Goal: Information Seeking & Learning: Check status

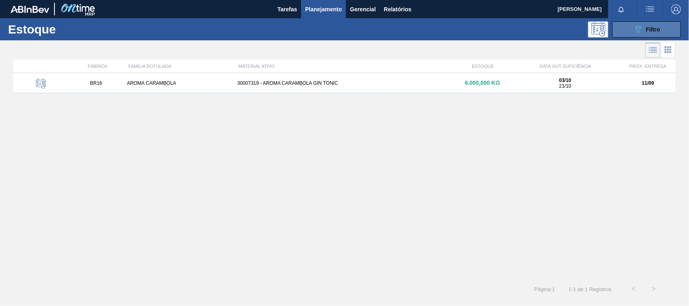
click at [643, 25] on icon "089F7B8B-B2A5-4AFE-B5C0-19BA573D28AC" at bounding box center [638, 30] width 10 height 10
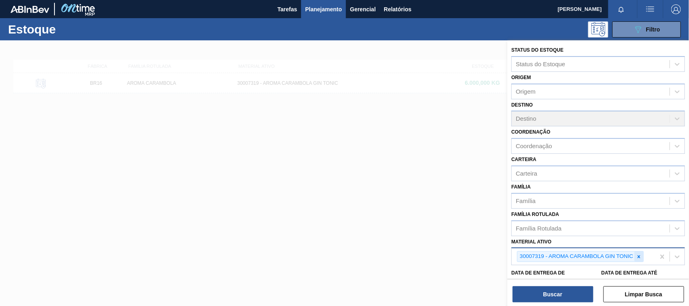
click at [639, 255] on icon at bounding box center [639, 256] width 3 height 3
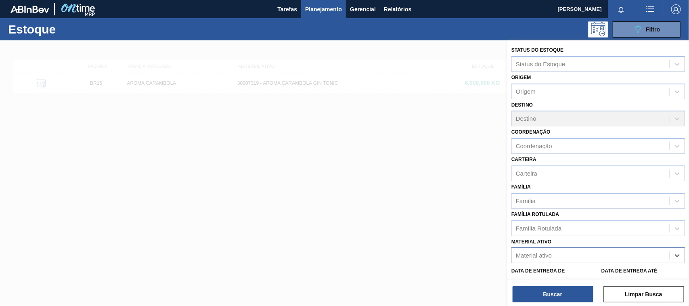
paste ativo "30012598"
type ativo "30012598"
click at [566, 268] on div "30012598 - FILME C. 800X65 SK 269ML C15 429" at bounding box center [598, 275] width 174 height 15
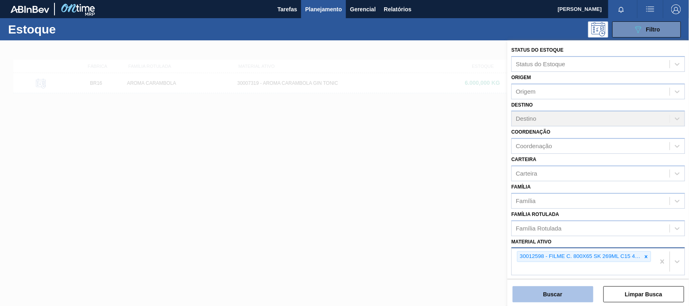
click at [560, 295] on button "Buscar" at bounding box center [553, 294] width 81 height 16
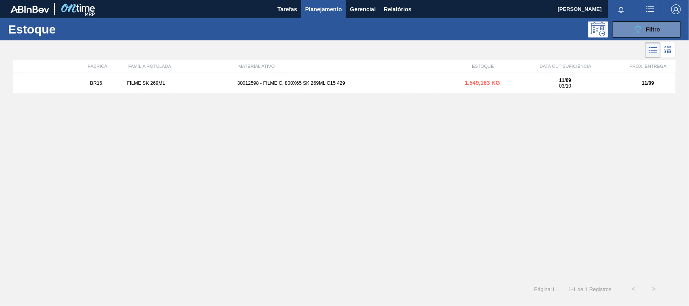
click at [331, 84] on div "30012598 - FILME C. 800X65 SK 269ML C15 429" at bounding box center [344, 83] width 221 height 6
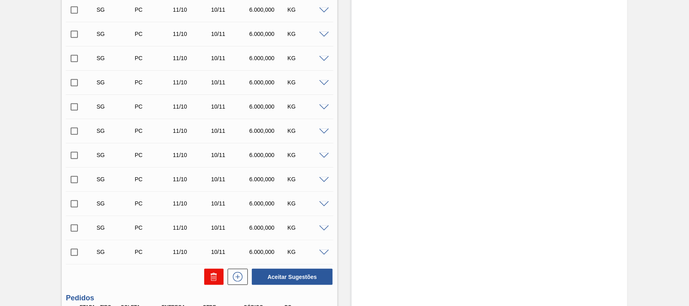
scroll to position [350, 0]
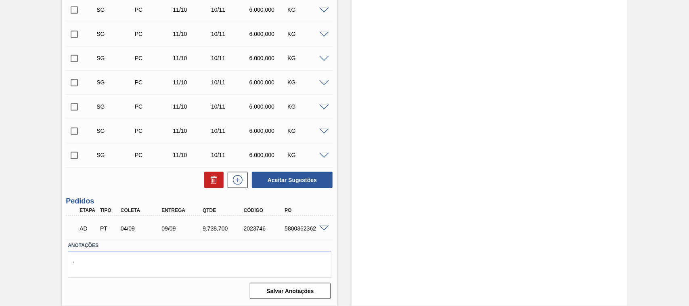
click at [322, 223] on div "AD PT 04/09 09/09 9.738,[PHONE_NUMBER] 5800362362" at bounding box center [200, 228] width 268 height 20
click at [319, 226] on span at bounding box center [324, 229] width 10 height 6
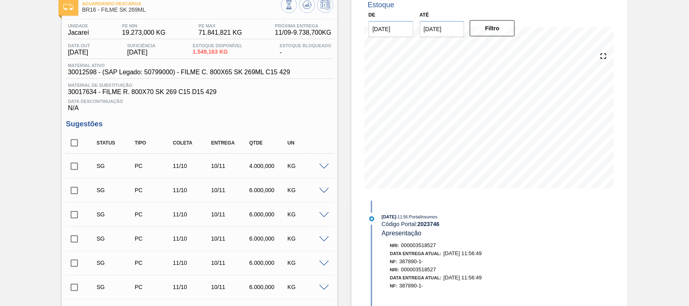
scroll to position [0, 0]
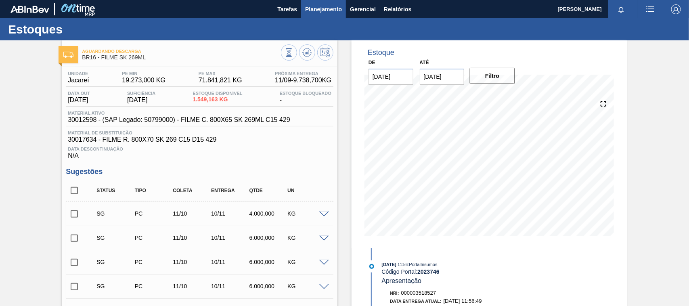
click at [313, 13] on span "Planejamento" at bounding box center [323, 9] width 37 height 10
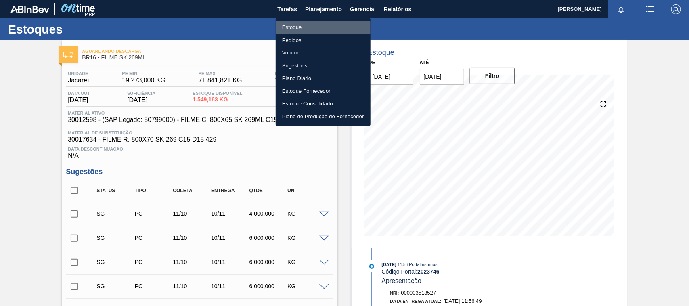
click at [309, 31] on li "Estoque" at bounding box center [323, 27] width 95 height 13
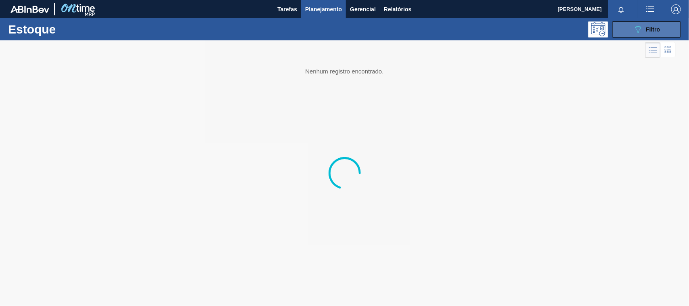
click at [620, 27] on button "089F7B8B-B2A5-4AFE-B5C0-19BA573D28AC Filtro" at bounding box center [646, 29] width 69 height 16
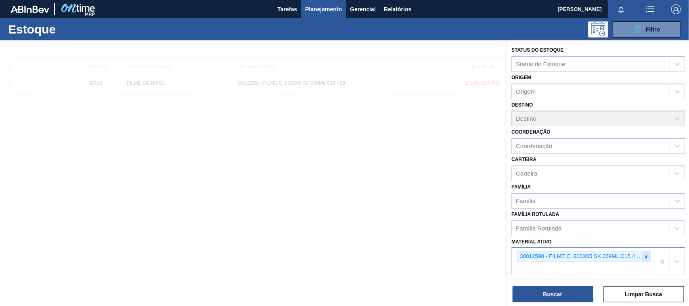
click at [644, 255] on icon at bounding box center [647, 257] width 6 height 6
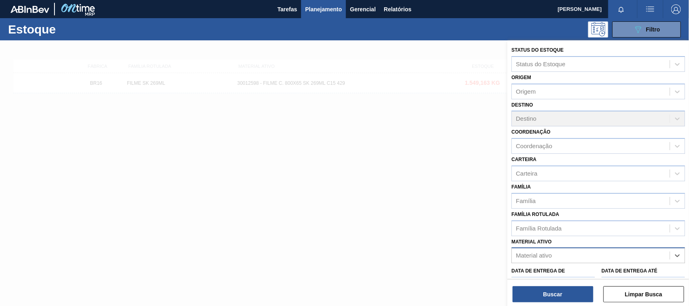
paste ativo "30012575"
type ativo "30012575"
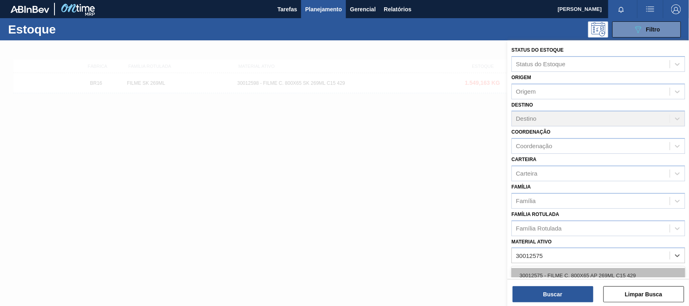
click at [556, 270] on div "30012575 - FILME C. 800X65 AP 269ML C15 429" at bounding box center [598, 275] width 174 height 15
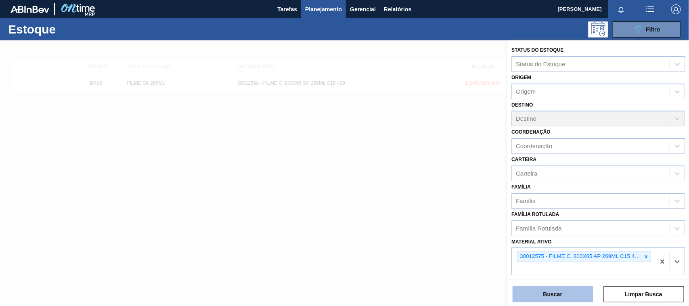
click at [552, 293] on button "Buscar" at bounding box center [553, 294] width 81 height 16
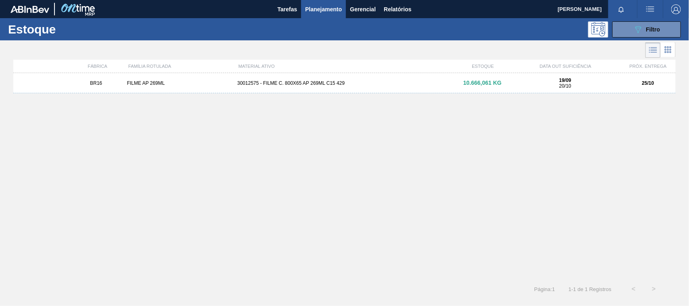
click at [308, 82] on div "30012575 - FILME C. 800X65 AP 269ML C15 429" at bounding box center [344, 83] width 221 height 6
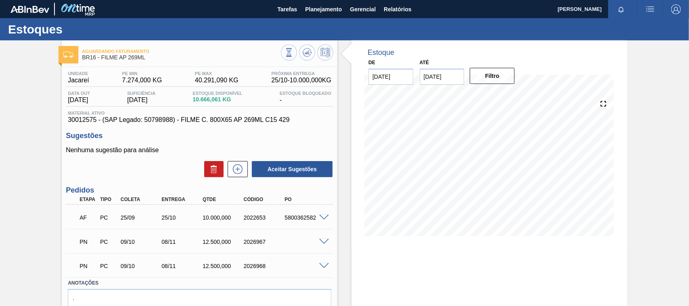
click at [134, 221] on div "25/09" at bounding box center [142, 217] width 46 height 6
click at [134, 220] on div "25/09" at bounding box center [142, 217] width 46 height 6
click at [132, 220] on div "25/09" at bounding box center [142, 217] width 46 height 6
click at [127, 220] on div "25/09" at bounding box center [142, 217] width 46 height 6
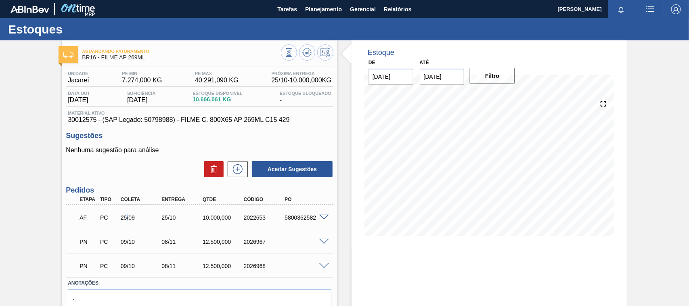
click at [127, 220] on div "25/09" at bounding box center [142, 217] width 46 height 6
click at [172, 220] on div "25/10" at bounding box center [182, 217] width 46 height 6
click at [324, 215] on span at bounding box center [324, 218] width 10 height 6
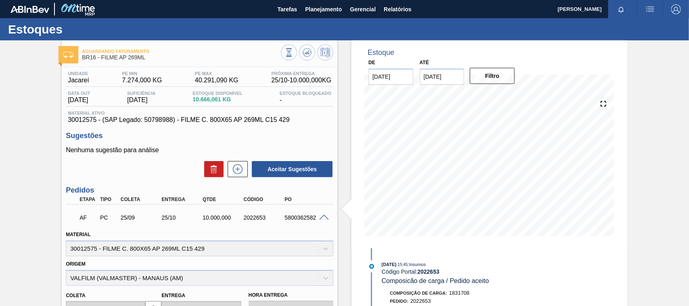
drag, startPoint x: 324, startPoint y: 220, endPoint x: 319, endPoint y: 221, distance: 4.9
click at [321, 221] on div "AF PC 25/09 25/10 10.000,000 2022653 5800362582" at bounding box center [200, 217] width 268 height 20
click at [330, 11] on span "Planejamento" at bounding box center [323, 9] width 37 height 10
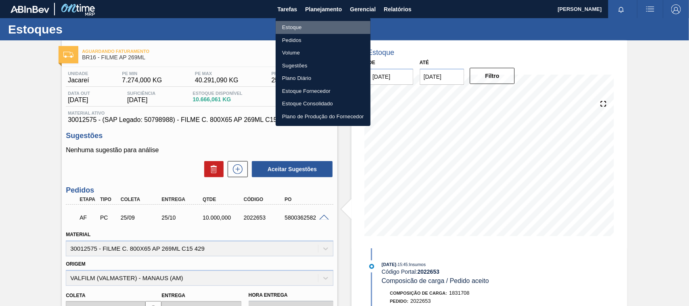
click at [312, 27] on li "Estoque" at bounding box center [323, 27] width 95 height 13
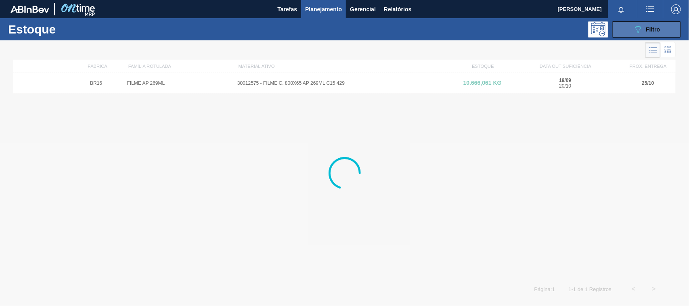
click at [633, 29] on icon "089F7B8B-B2A5-4AFE-B5C0-19BA573D28AC" at bounding box center [638, 30] width 10 height 10
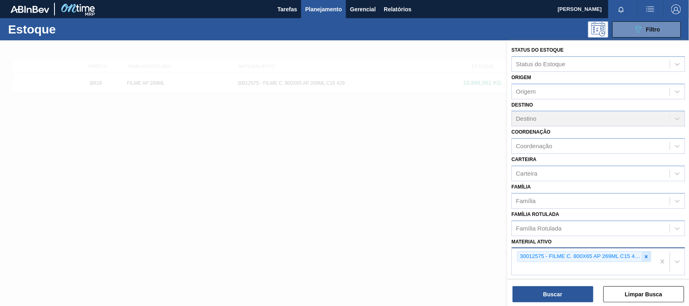
click at [647, 256] on icon at bounding box center [647, 257] width 6 height 6
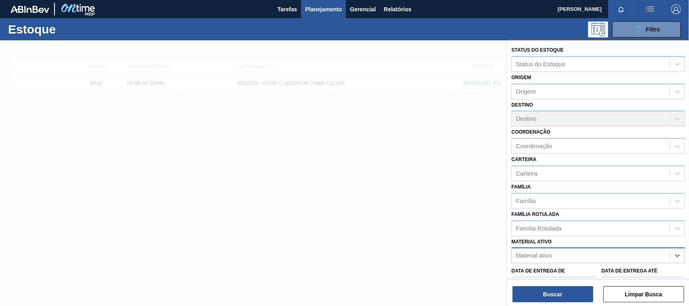
paste ativo "30034414"
type ativo "30034414"
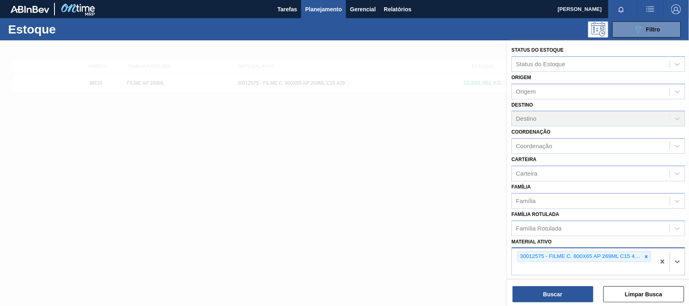
click at [640, 257] on div "30012575 - FILME C. 800X65 AP 269ML C15 429" at bounding box center [580, 257] width 124 height 10
click at [645, 255] on icon at bounding box center [646, 256] width 3 height 3
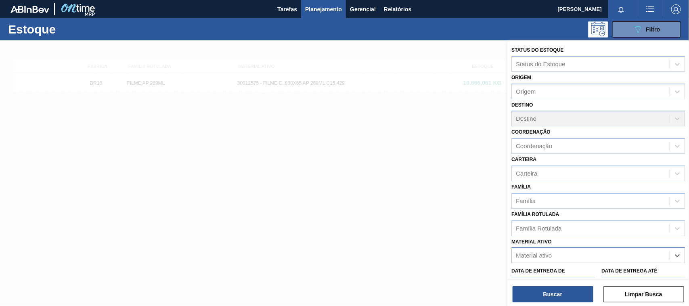
paste ativo "30034414"
type ativo "30034414"
click at [562, 273] on div "30034414 - FILME CONTR 620X80 SENSES GARM 269ML" at bounding box center [598, 275] width 174 height 15
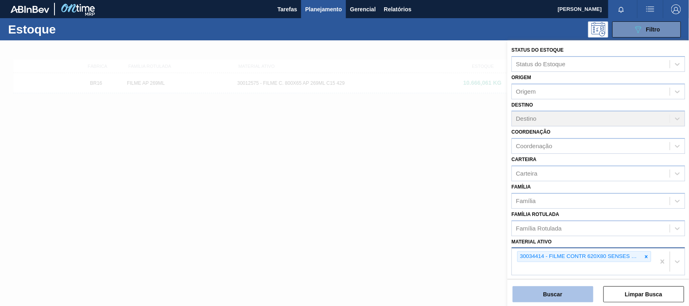
click at [556, 295] on button "Buscar" at bounding box center [553, 294] width 81 height 16
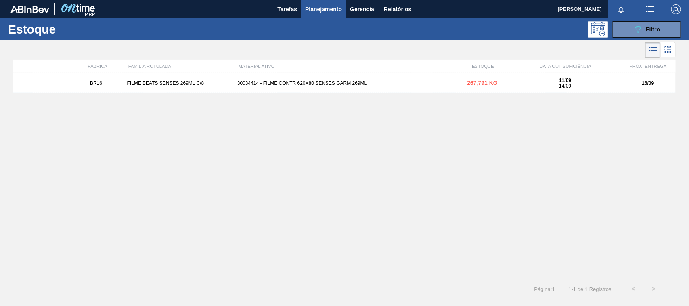
click at [352, 86] on div "BR16 FILME BEATS SENSES 269ML C/8 30034414 - FILME CONTR 620X80 SENSES GARM 269…" at bounding box center [344, 83] width 662 height 20
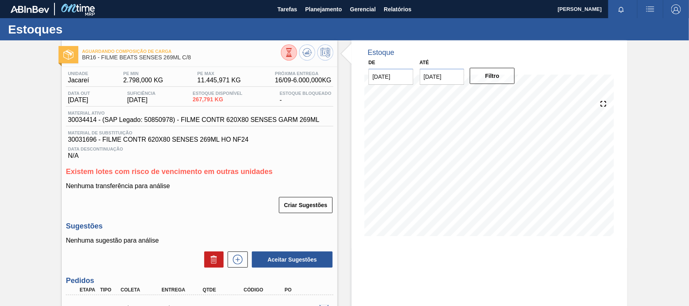
scroll to position [105, 0]
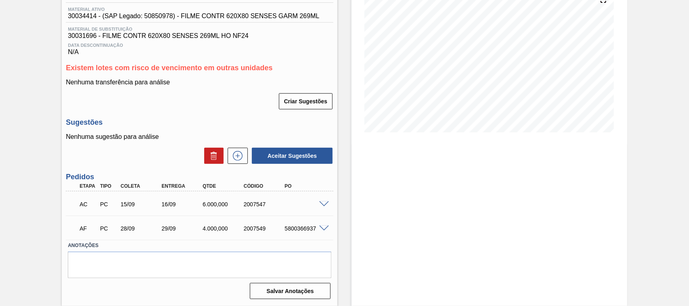
click at [323, 204] on span at bounding box center [324, 204] width 10 height 6
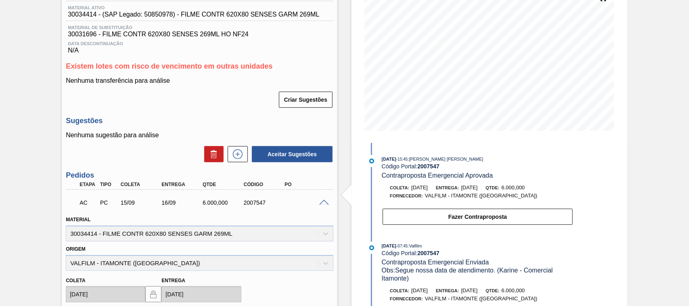
scroll to position [0, 0]
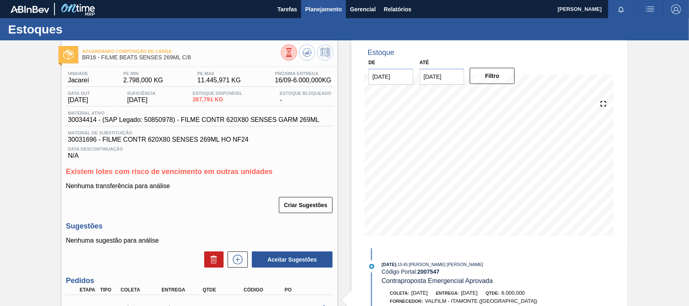
click at [313, 9] on span "Planejamento" at bounding box center [323, 9] width 37 height 10
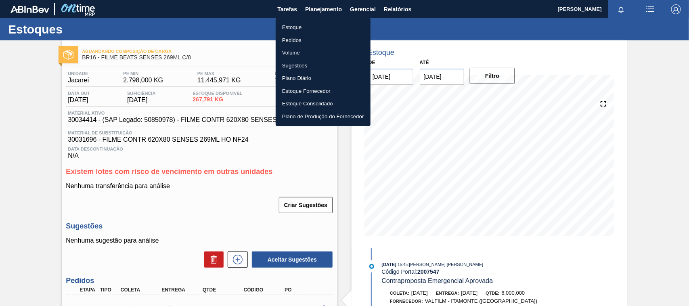
click at [302, 28] on li "Estoque" at bounding box center [323, 27] width 95 height 13
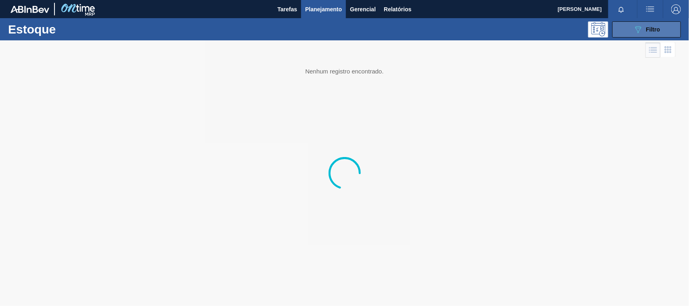
click at [616, 25] on button "089F7B8B-B2A5-4AFE-B5C0-19BA573D28AC Filtro" at bounding box center [646, 29] width 69 height 16
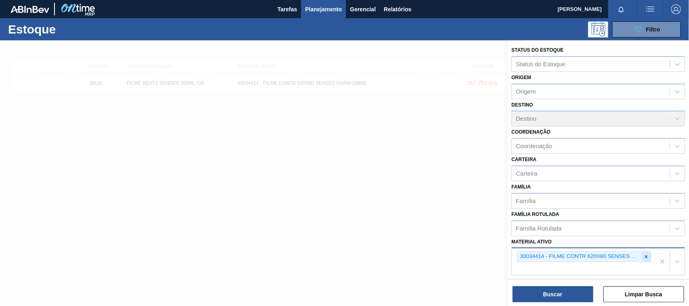
click at [642, 258] on div at bounding box center [646, 257] width 9 height 10
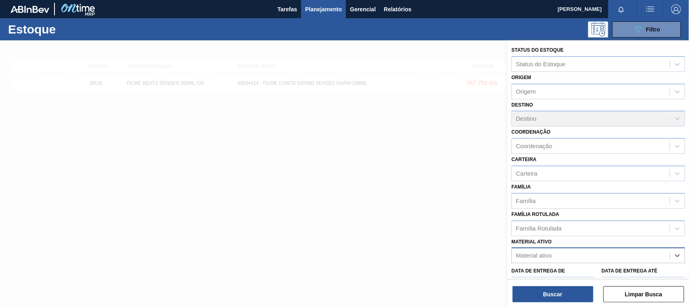
paste ativo "30033729"
type ativo "30033729"
click at [534, 268] on div "30033729 - FILME CONT 620X80 GT 269ML C 8 NIV25" at bounding box center [598, 275] width 174 height 15
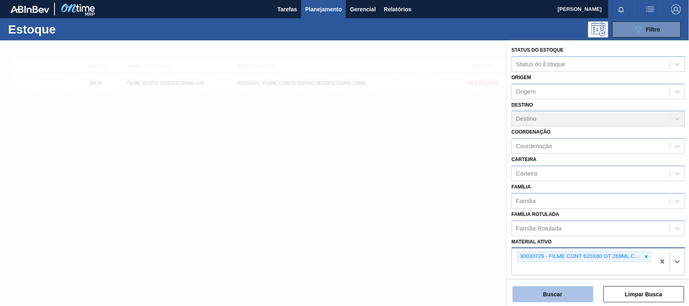
click at [543, 287] on button "Buscar" at bounding box center [553, 294] width 81 height 16
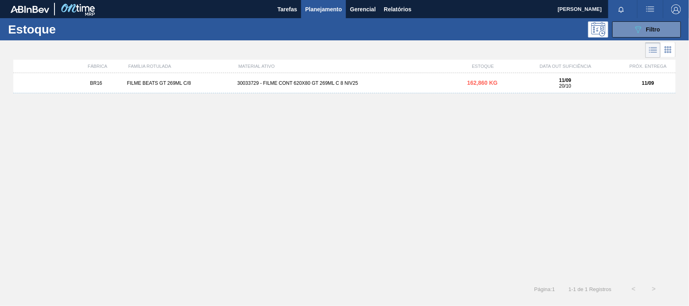
click at [284, 76] on div "BR16 FILME BEATS GT 269ML C/8 30033729 - FILME CONT 620X80 GT 269ML C 8 NIV25 1…" at bounding box center [344, 83] width 662 height 20
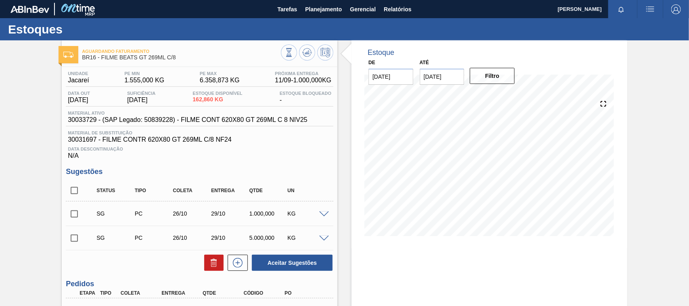
scroll to position [50, 0]
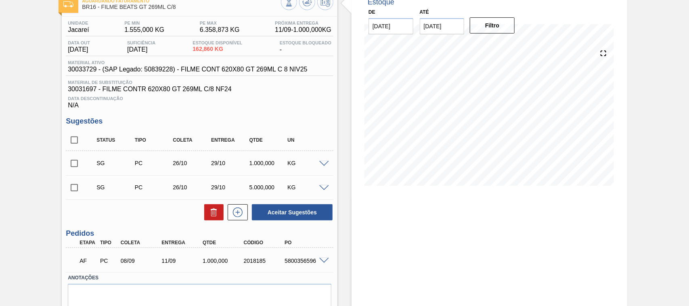
click at [323, 264] on span at bounding box center [324, 261] width 10 height 6
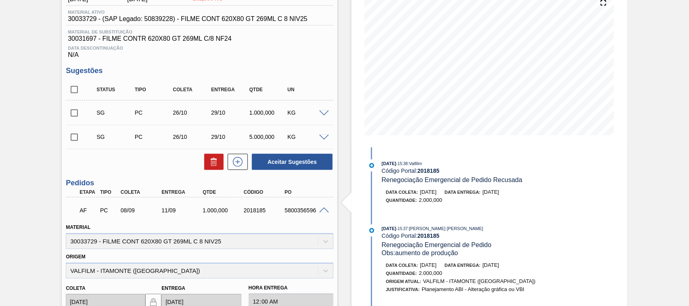
scroll to position [0, 0]
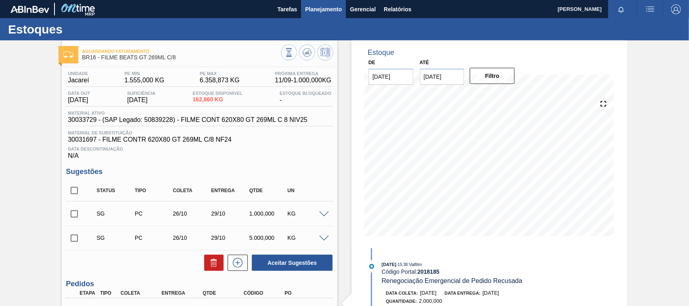
click at [332, 7] on span "Planejamento" at bounding box center [323, 9] width 37 height 10
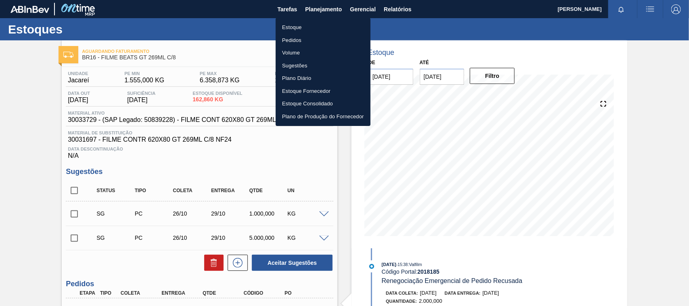
click at [295, 29] on li "Estoque" at bounding box center [323, 27] width 95 height 13
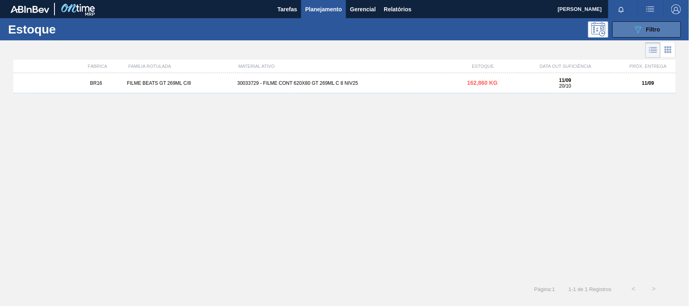
click at [656, 21] on button "089F7B8B-B2A5-4AFE-B5C0-19BA573D28AC Filtro" at bounding box center [646, 29] width 69 height 16
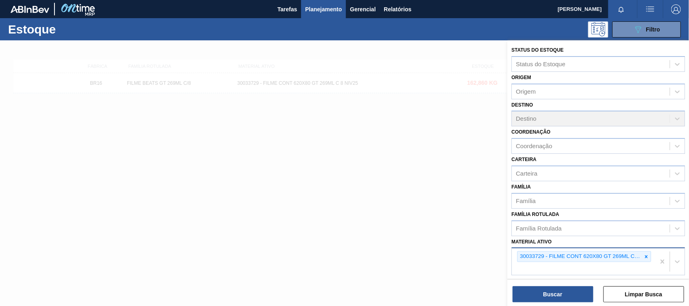
click at [650, 254] on div "30033729 - FILME CONT 620X80 GT 269ML C 8 NIV25" at bounding box center [583, 261] width 143 height 27
click at [649, 257] on div at bounding box center [646, 257] width 9 height 10
paste ativo "30033775"
type ativo "30033775"
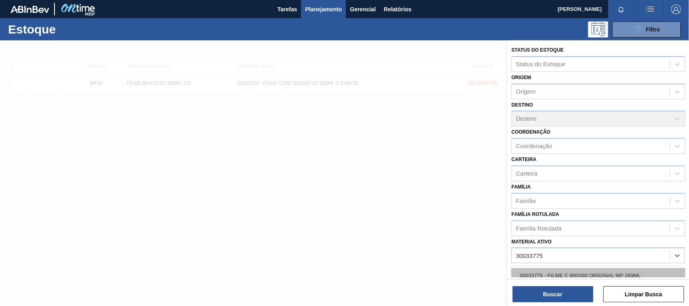
click at [600, 268] on div "30033775 - FILME C 800X80 ORIGINAL MP 269ML" at bounding box center [598, 275] width 174 height 15
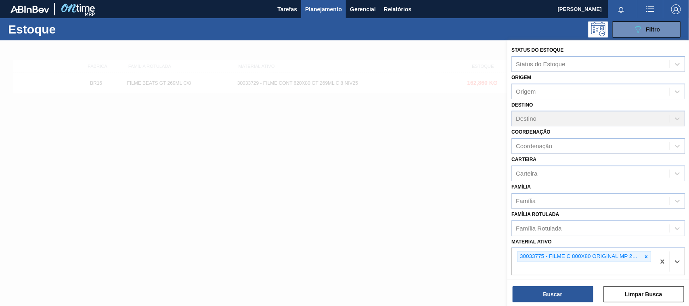
click at [581, 284] on div "Buscar Limpar Busca" at bounding box center [598, 290] width 182 height 23
click at [543, 298] on button "Buscar" at bounding box center [553, 294] width 81 height 16
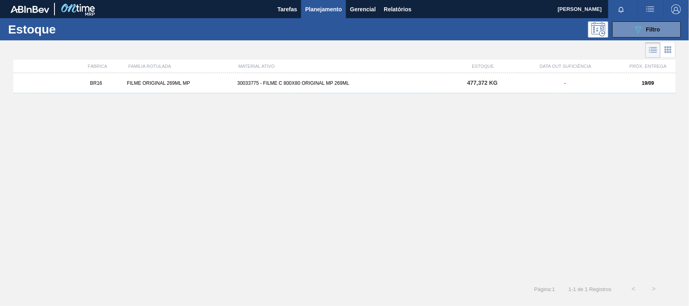
click at [255, 91] on div "BR16 FILME ORIGINAL 269ML MP 30033775 - FILME C 800X80 ORIGINAL MP 269ML 477,37…" at bounding box center [344, 83] width 662 height 20
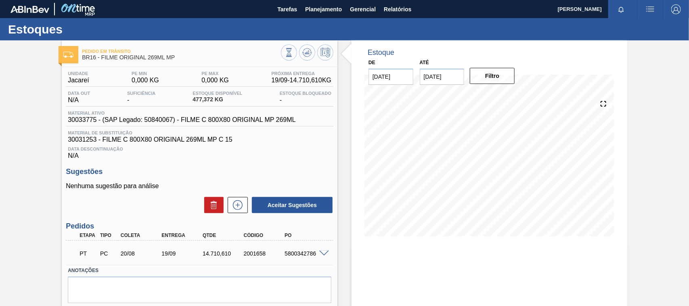
click at [319, 259] on div "PT PC 20/08 19/09 14.710,[PHONE_NUMBER] 5800342786" at bounding box center [200, 253] width 268 height 20
click at [322, 255] on span at bounding box center [324, 254] width 10 height 6
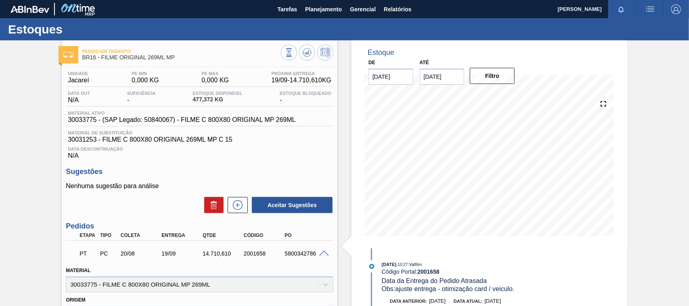
scroll to position [50, 0]
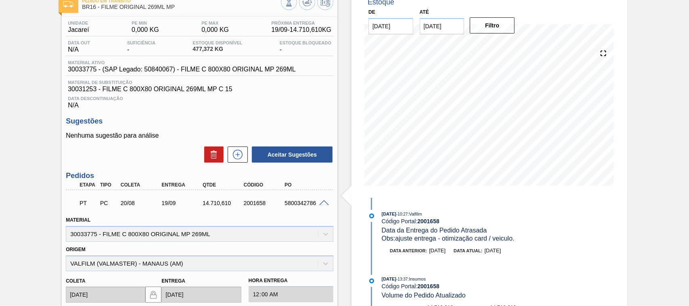
click at [320, 203] on span at bounding box center [324, 203] width 10 height 6
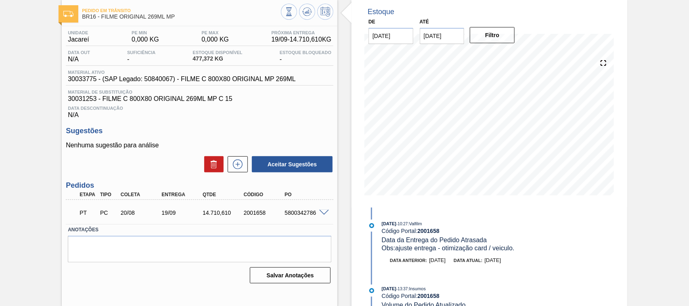
scroll to position [0, 0]
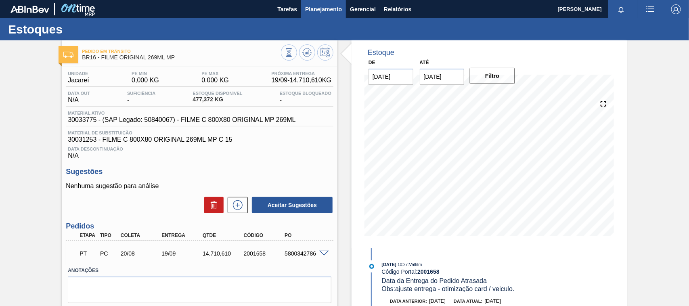
click at [324, 10] on span "Planejamento" at bounding box center [323, 9] width 37 height 10
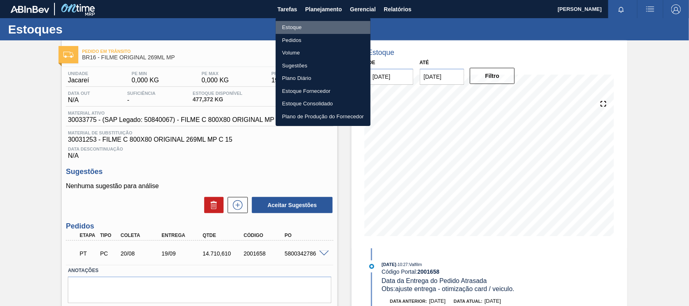
click at [302, 25] on li "Estoque" at bounding box center [323, 27] width 95 height 13
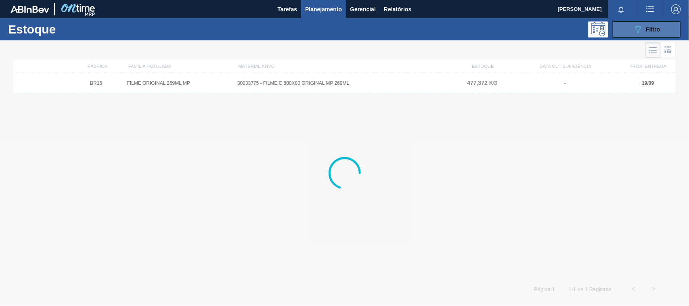
click at [616, 31] on button "089F7B8B-B2A5-4AFE-B5C0-19BA573D28AC Filtro" at bounding box center [646, 29] width 69 height 16
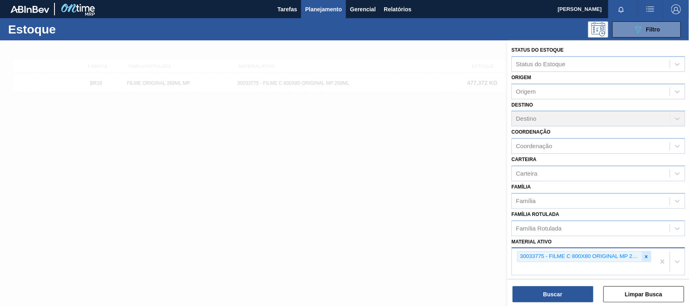
click at [642, 258] on div at bounding box center [646, 257] width 9 height 10
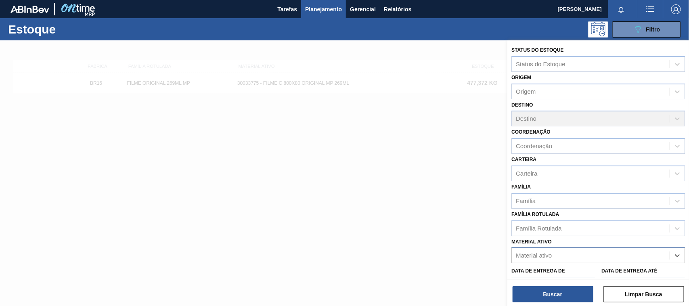
paste ativo "30034772"
type ativo "30034772"
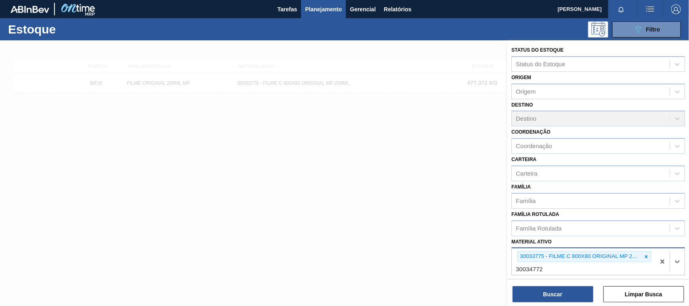
click at [582, 265] on div "30033775 - FILME C 800X80 ORIGINAL MP 269ML 30034772 30034772" at bounding box center [583, 261] width 143 height 27
click at [648, 256] on icon at bounding box center [647, 257] width 6 height 6
paste ativo "30034772"
type ativo "30034772"
click at [588, 270] on div "30034772 - FILME CONTR 620X80 GREENMIX 269ML HO" at bounding box center [598, 275] width 174 height 15
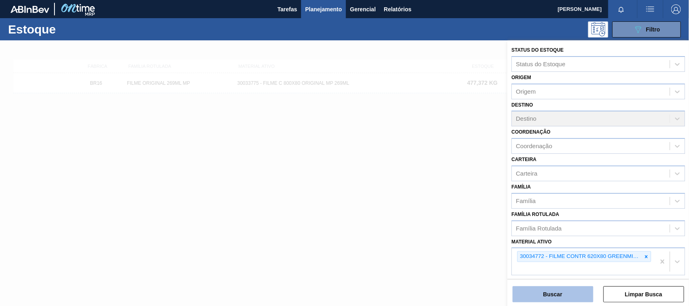
click at [570, 295] on button "Buscar" at bounding box center [553, 294] width 81 height 16
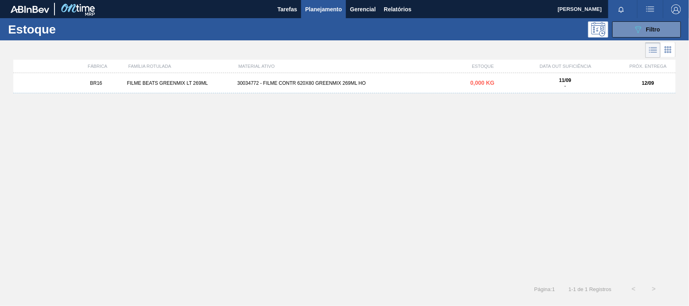
click at [365, 91] on div "BR16 FILME BEATS GREENMIX LT 269ML 30034772 - FILME CONTR 620X80 GREENMIX 269ML…" at bounding box center [344, 83] width 662 height 20
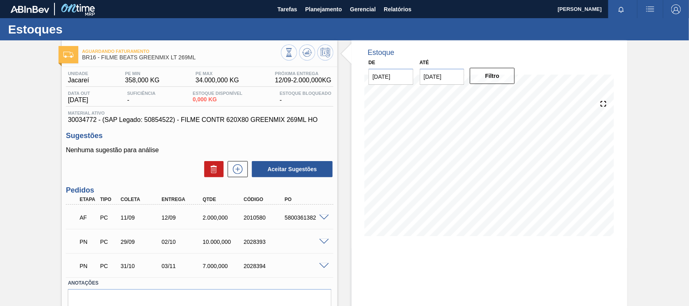
click at [322, 216] on span at bounding box center [324, 218] width 10 height 6
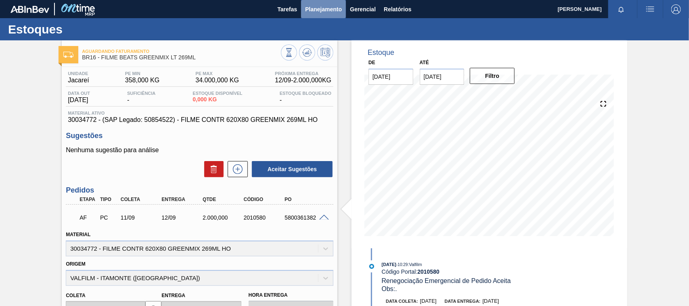
click at [324, 13] on span "Planejamento" at bounding box center [323, 9] width 37 height 10
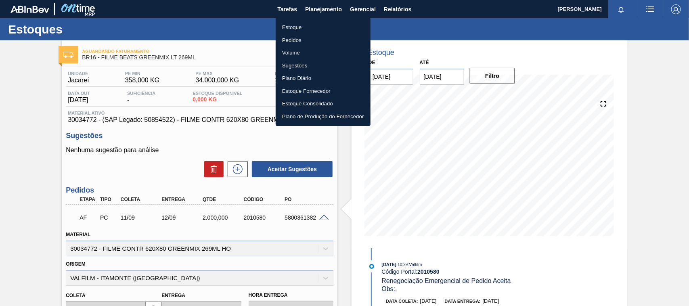
click at [316, 27] on li "Estoque" at bounding box center [323, 27] width 95 height 13
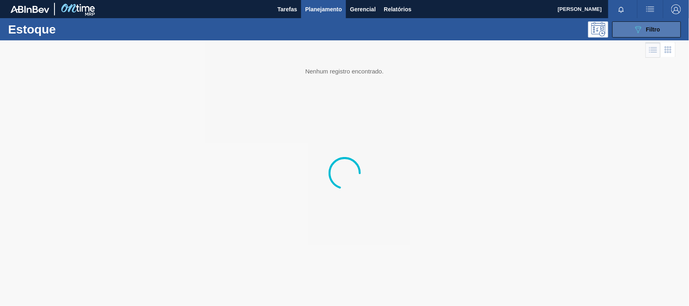
click at [637, 25] on icon "089F7B8B-B2A5-4AFE-B5C0-19BA573D28AC" at bounding box center [638, 30] width 10 height 10
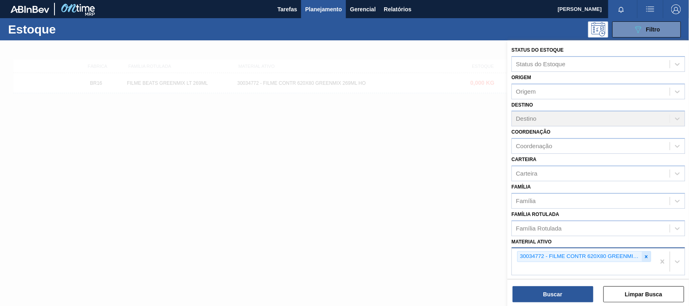
click at [647, 254] on icon at bounding box center [647, 257] width 6 height 6
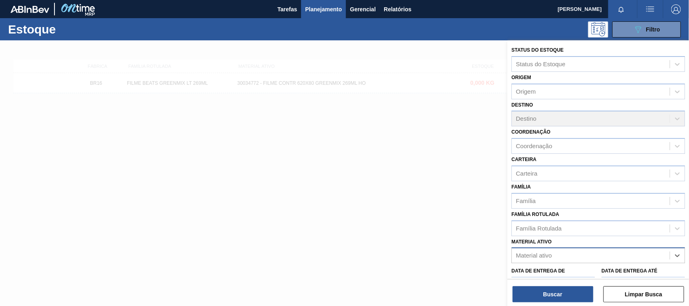
paste ativo "30033730"
type ativo "30033730"
click at [581, 272] on div "30033730 - CX CARTAO GT 269ML LN C6 NIV25" at bounding box center [598, 275] width 174 height 15
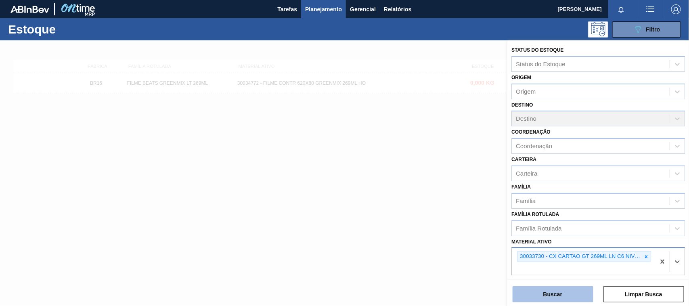
click at [564, 299] on button "Buscar" at bounding box center [553, 294] width 81 height 16
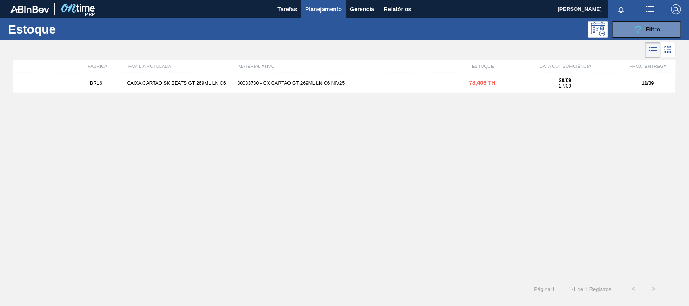
click at [269, 75] on div "BR16 CAIXA CARTAO SK BEATS GT 269ML LN C6 30033730 - CX CARTAO GT 269ML LN C6 N…" at bounding box center [344, 83] width 662 height 20
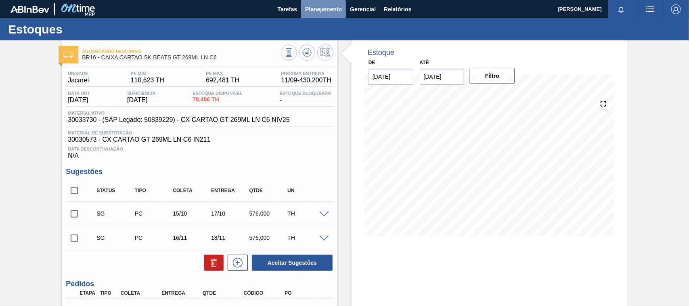
click at [314, 9] on span "Planejamento" at bounding box center [323, 9] width 37 height 10
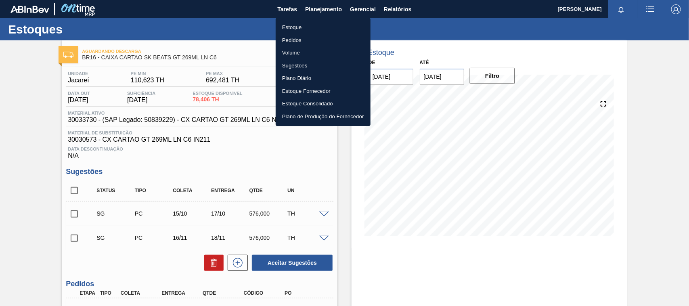
click at [289, 28] on li "Estoque" at bounding box center [323, 27] width 95 height 13
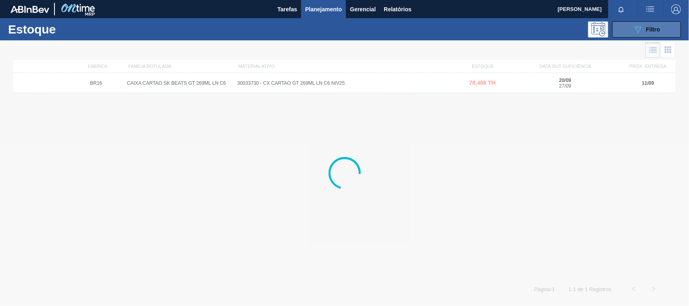
click at [631, 24] on button "089F7B8B-B2A5-4AFE-B5C0-19BA573D28AC Filtro" at bounding box center [646, 29] width 69 height 16
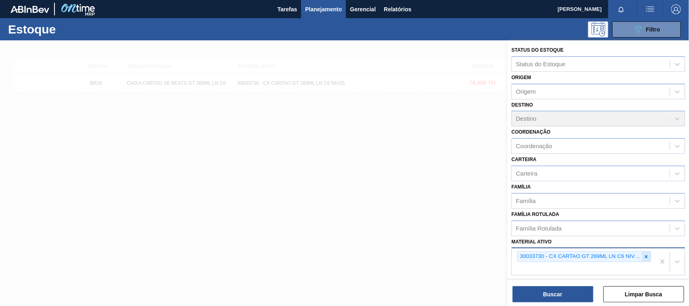
click at [648, 256] on div at bounding box center [646, 257] width 9 height 10
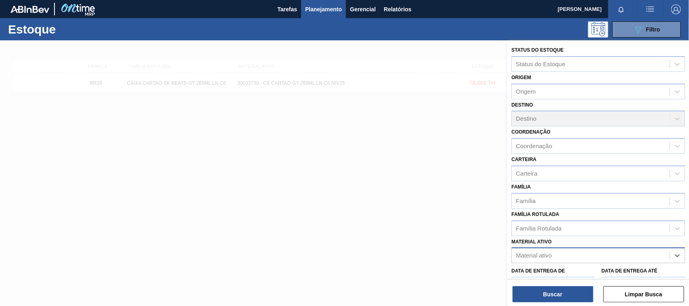
paste ativo "30033730"
type ativo "30033730"
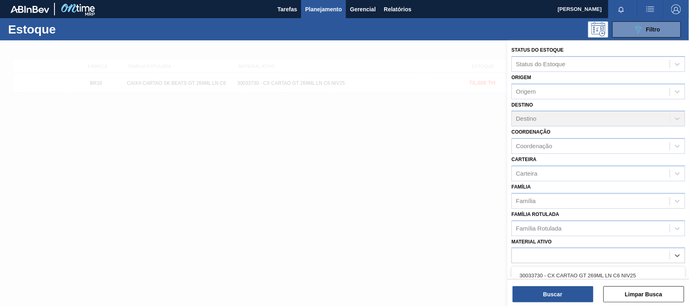
click at [553, 269] on div "Data de Entrega de" at bounding box center [553, 279] width 84 height 28
click at [552, 269] on label "Data de Entrega de" at bounding box center [538, 271] width 54 height 6
click at [552, 277] on de "Data de Entrega de" at bounding box center [553, 285] width 84 height 16
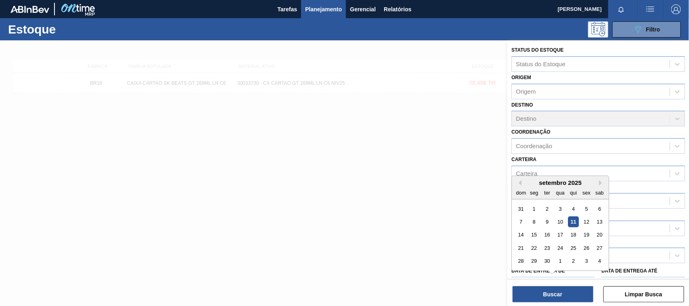
scroll to position [13, 0]
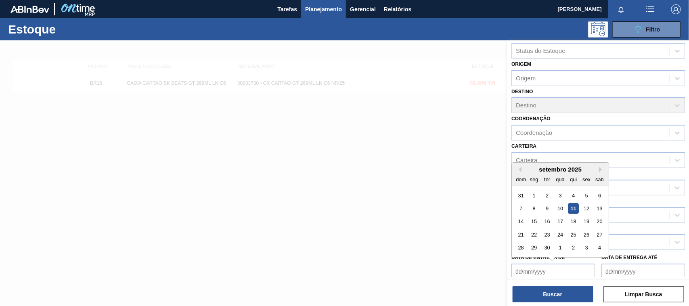
click at [552, 258] on div at bounding box center [552, 258] width 7 height 3
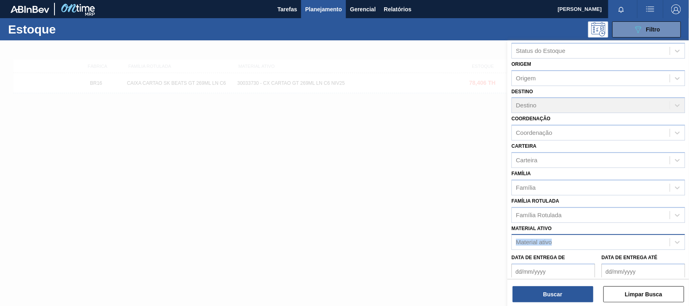
click at [643, 232] on div "Material ativo Material ativo" at bounding box center [598, 236] width 174 height 27
click at [622, 239] on div "Material ativo" at bounding box center [591, 243] width 158 height 12
paste ativo "30033730"
type ativo "30033730"
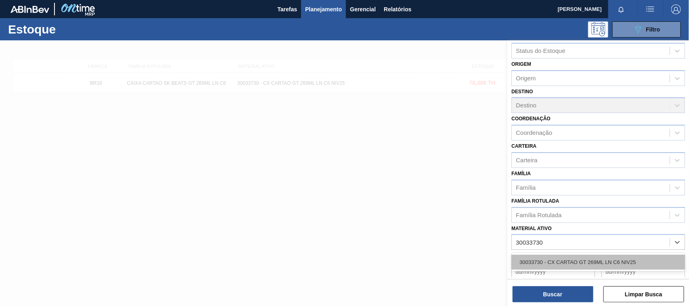
click at [576, 256] on div "30033730 - CX CARTAO GT 269ML LN C6 NIV25" at bounding box center [598, 262] width 174 height 15
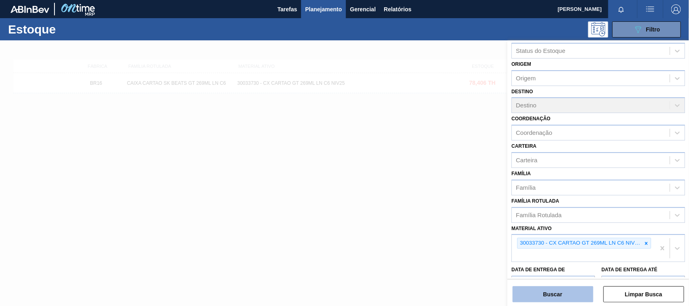
click at [560, 287] on button "Buscar" at bounding box center [553, 294] width 81 height 16
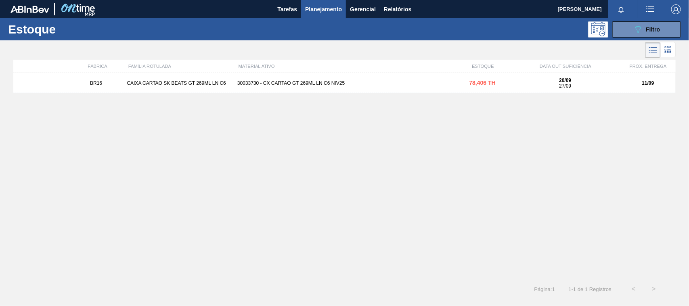
click at [317, 84] on div "30033730 - CX CARTAO GT 269ML LN C6 NIV25" at bounding box center [344, 83] width 221 height 6
